Goal: Transaction & Acquisition: Purchase product/service

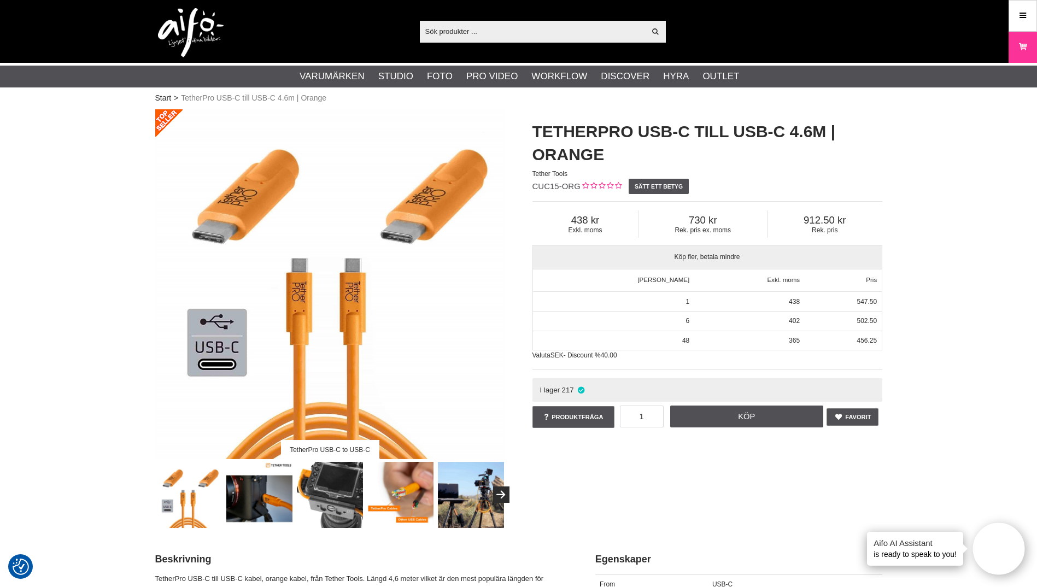
click at [581, 30] on input "text" at bounding box center [533, 31] width 226 height 16
paste input "COCVW3.5X6"
type input "COCVW3.5X6"
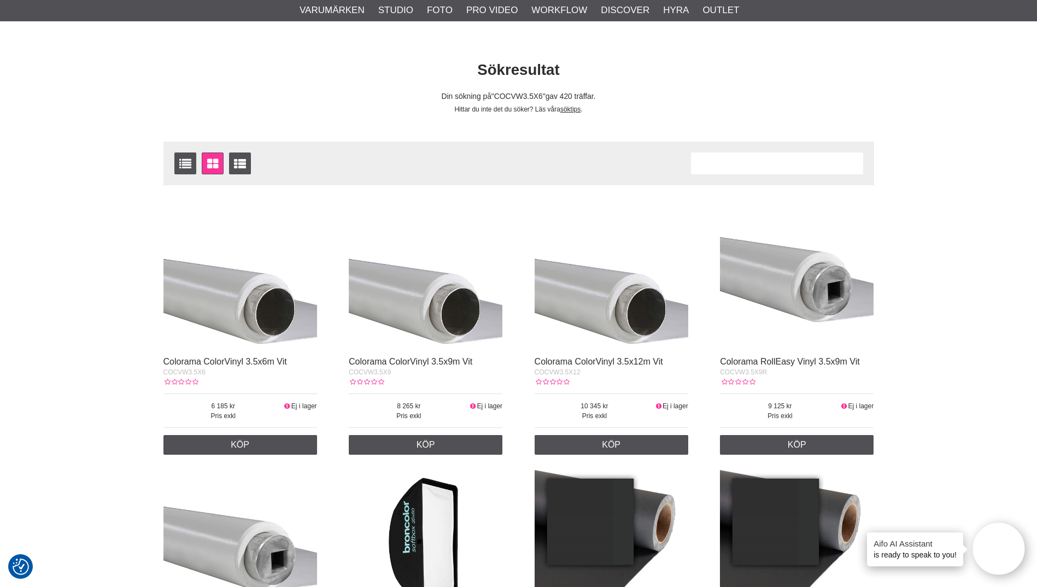
scroll to position [109, 0]
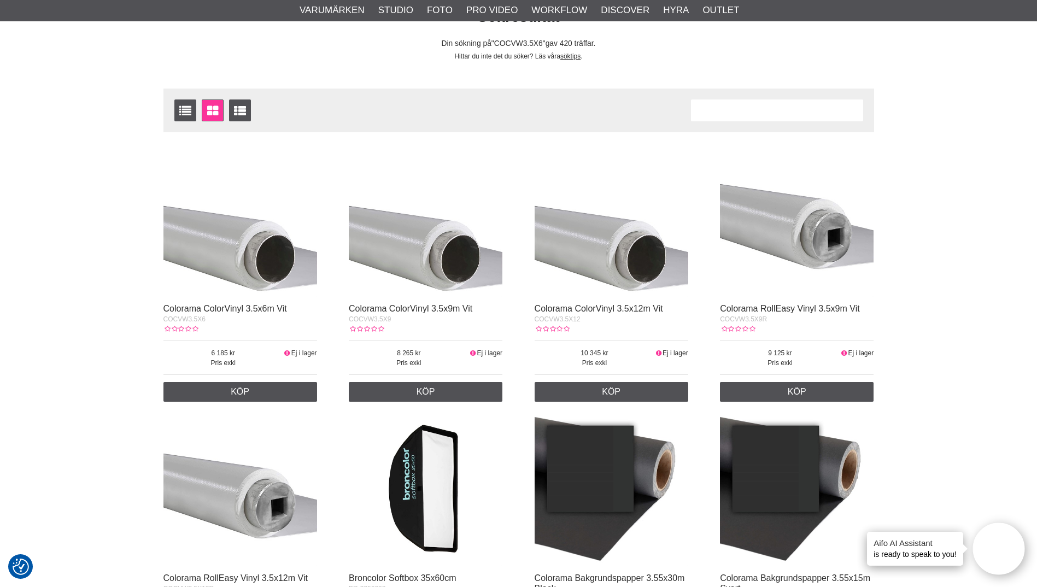
click at [264, 233] on img at bounding box center [241, 220] width 154 height 154
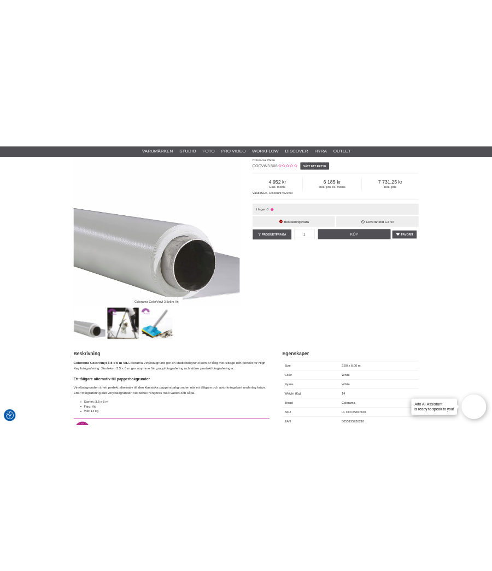
scroll to position [55, 0]
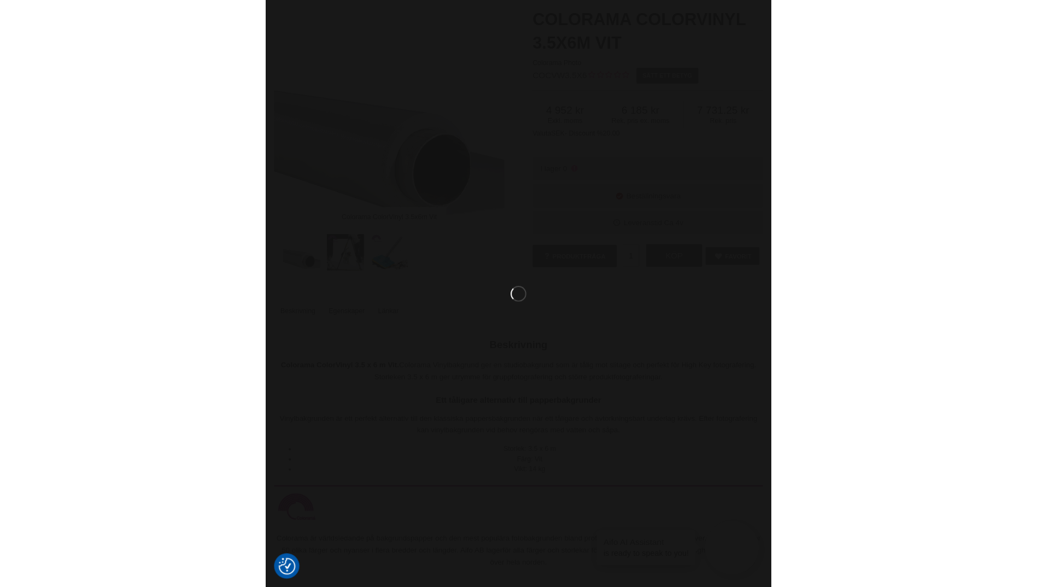
scroll to position [3, 0]
